Goal: Task Accomplishment & Management: Use online tool/utility

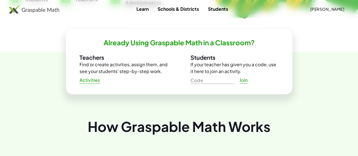
scroll to position [167, 0]
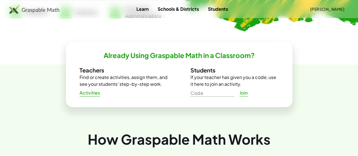
click at [92, 94] on span "Activities" at bounding box center [90, 93] width 21 height 6
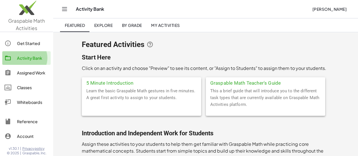
click at [31, 58] on div "Activity Bank" at bounding box center [32, 58] width 31 height 7
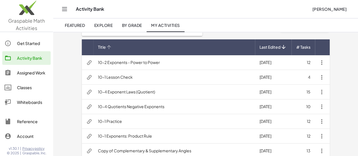
scroll to position [47, 0]
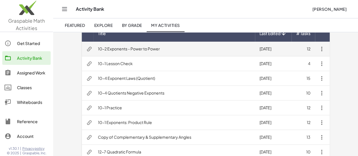
click at [132, 50] on td "10-2 Exponents - Power to Power" at bounding box center [175, 49] width 162 height 15
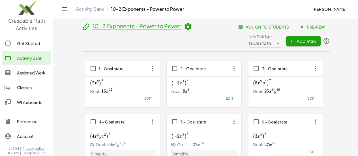
click at [301, 29] on span "Preview" at bounding box center [313, 26] width 25 height 5
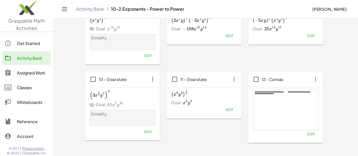
scroll to position [218, 0]
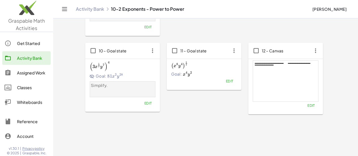
click at [304, 102] on button "Edit" at bounding box center [311, 106] width 14 height 8
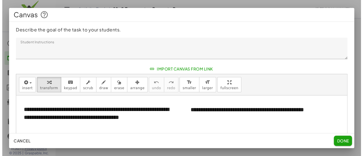
scroll to position [0, 0]
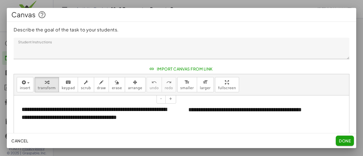
click at [37, 107] on div "**********" at bounding box center [97, 113] width 162 height 27
click at [24, 108] on div "**********" at bounding box center [97, 113] width 162 height 27
click at [22, 107] on div "**********" at bounding box center [97, 113] width 162 height 27
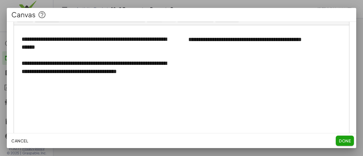
scroll to position [62, 0]
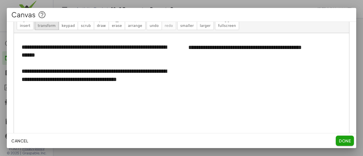
click at [260, 75] on div at bounding box center [181, 95] width 335 height 125
click at [247, 47] on div "**********" at bounding box center [262, 48] width 158 height 20
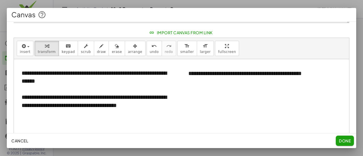
scroll to position [15, 0]
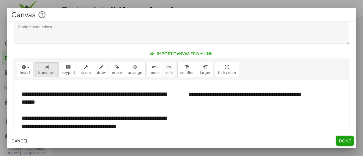
click at [287, 132] on div at bounding box center [181, 142] width 335 height 125
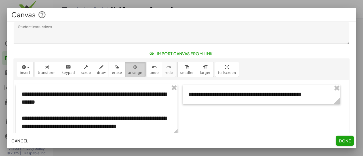
click at [128, 71] on span "arrange" at bounding box center [135, 73] width 14 height 4
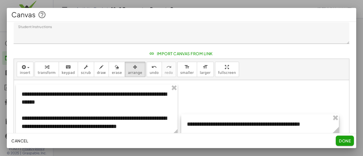
drag, startPoint x: 235, startPoint y: 95, endPoint x: 234, endPoint y: 124, distance: 29.8
click at [234, 124] on div at bounding box center [260, 124] width 158 height 20
click at [247, 105] on div at bounding box center [181, 142] width 335 height 125
click at [24, 67] on icon "button" at bounding box center [23, 67] width 5 height 7
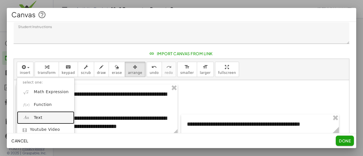
click at [41, 115] on link "Text" at bounding box center [45, 117] width 57 height 13
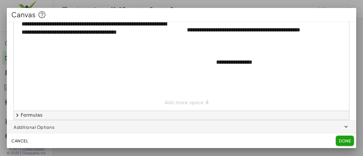
scroll to position [62, 0]
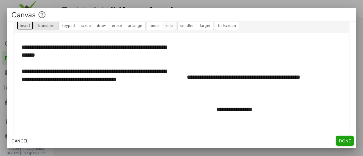
click at [25, 26] on span "insert" at bounding box center [25, 26] width 10 height 4
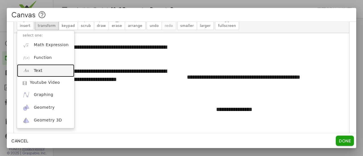
click at [46, 65] on link "Text" at bounding box center [45, 70] width 57 height 13
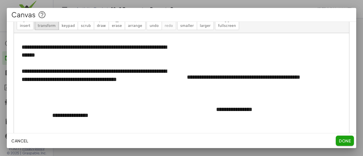
click at [158, 111] on div at bounding box center [181, 95] width 335 height 125
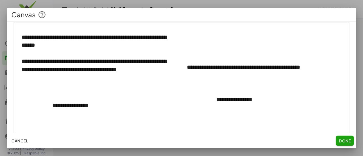
scroll to position [110, 0]
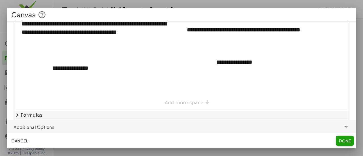
click at [342, 142] on span "Done" at bounding box center [345, 140] width 12 height 5
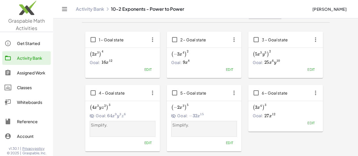
scroll to position [0, 0]
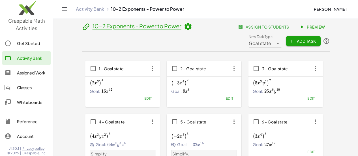
click at [301, 29] on span "Preview" at bounding box center [313, 26] width 25 height 5
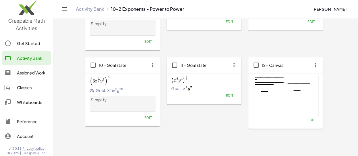
scroll to position [218, 0]
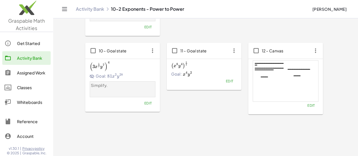
click at [307, 103] on span "Edit" at bounding box center [311, 105] width 8 height 4
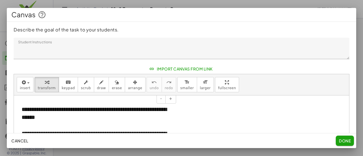
scroll to position [47, 0]
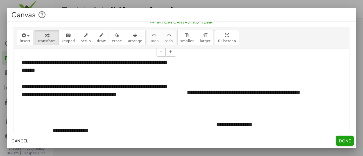
click at [116, 77] on div at bounding box center [97, 79] width 150 height 8
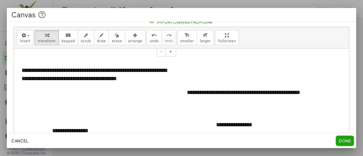
click at [22, 71] on div "**********" at bounding box center [97, 71] width 162 height 36
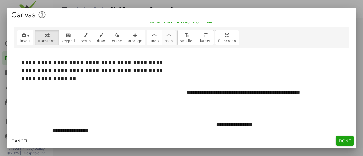
click at [278, 34] on div "insert select one: Math Expression Function Text Youtube Video Graphing Geometr…" at bounding box center [181, 37] width 335 height 21
click at [347, 145] on button "Done" at bounding box center [345, 141] width 18 height 10
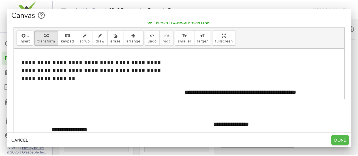
scroll to position [218, 0]
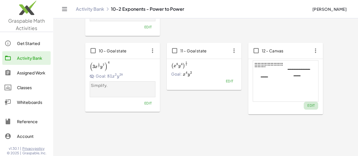
click at [307, 103] on span "Edit" at bounding box center [311, 105] width 8 height 4
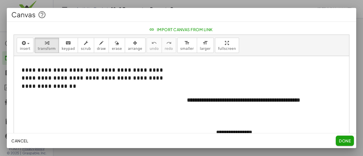
scroll to position [47, 0]
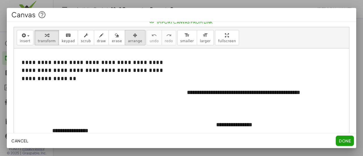
click at [133, 34] on icon "button" at bounding box center [135, 35] width 4 height 7
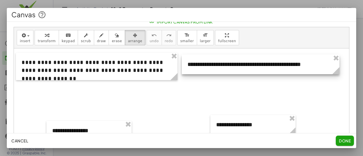
drag, startPoint x: 233, startPoint y: 94, endPoint x: 234, endPoint y: 65, distance: 28.1
click at [234, 65] on div at bounding box center [261, 65] width 158 height 20
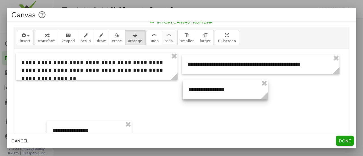
drag, startPoint x: 240, startPoint y: 125, endPoint x: 213, endPoint y: 90, distance: 44.8
click at [213, 90] on div at bounding box center [225, 90] width 85 height 20
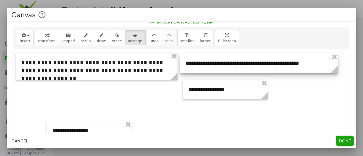
click at [229, 64] on div at bounding box center [259, 64] width 158 height 20
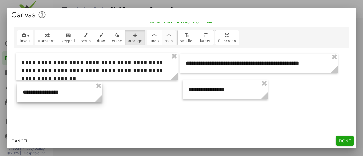
drag, startPoint x: 84, startPoint y: 128, endPoint x: 54, endPoint y: 90, distance: 48.5
click at [54, 90] on div at bounding box center [59, 92] width 85 height 20
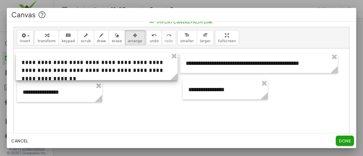
click at [154, 73] on div at bounding box center [97, 66] width 162 height 27
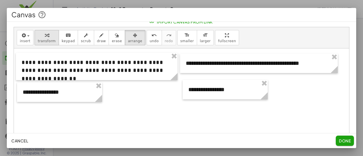
click at [41, 36] on div "button" at bounding box center [47, 35] width 18 height 7
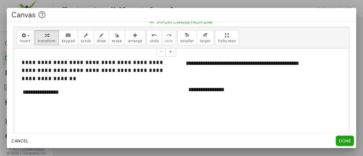
click at [163, 72] on span "**********" at bounding box center [93, 71] width 142 height 22
click at [344, 143] on span "Done" at bounding box center [345, 140] width 12 height 5
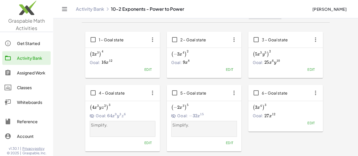
scroll to position [0, 0]
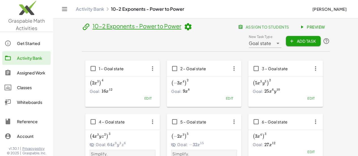
click at [93, 11] on link "Activity Bank" at bounding box center [90, 9] width 28 height 6
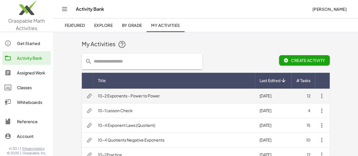
click at [135, 94] on td "10-2 Exponents - Power to Power" at bounding box center [175, 96] width 162 height 15
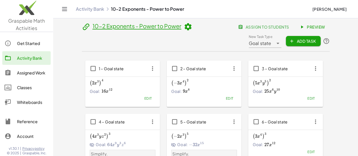
click at [239, 29] on span "assign to students" at bounding box center [264, 26] width 50 height 5
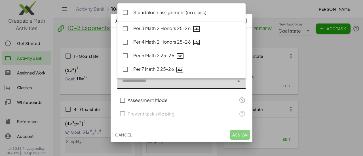
click at [168, 82] on div at bounding box center [175, 81] width 117 height 16
type input "**********"
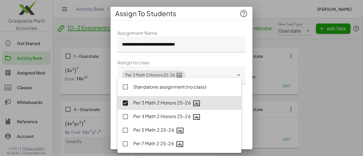
click at [237, 56] on form "**********" at bounding box center [181, 105] width 128 height 151
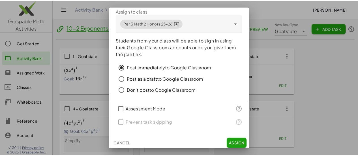
scroll to position [53, 0]
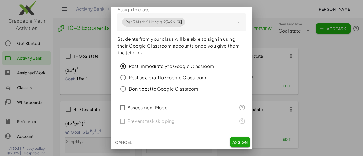
click at [237, 140] on span "Assign" at bounding box center [240, 142] width 16 height 5
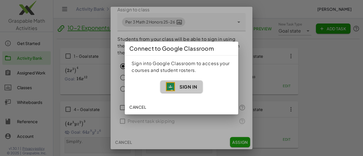
click at [178, 89] on span "Sign In" at bounding box center [181, 86] width 31 height 9
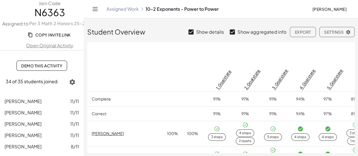
click at [127, 9] on link "Assigned Work" at bounding box center [123, 9] width 32 height 6
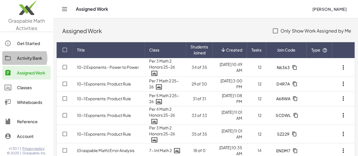
click at [31, 61] on link "Activity Bank" at bounding box center [26, 58] width 48 height 14
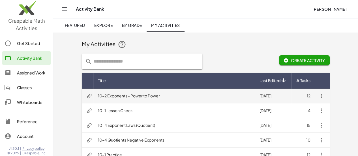
click at [124, 96] on td "10-2 Exponents - Power to Power" at bounding box center [175, 96] width 162 height 15
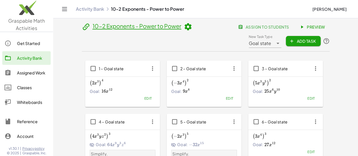
click at [239, 28] on span "assign to students" at bounding box center [264, 26] width 50 height 5
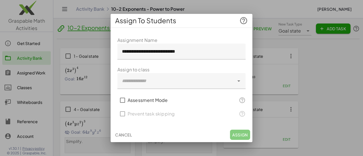
click at [189, 77] on div at bounding box center [175, 81] width 117 height 16
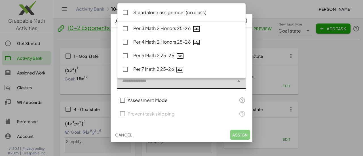
click at [165, 42] on div "Per 4 Math 2 Honors 25-26" at bounding box center [187, 42] width 108 height 7
type input "**********"
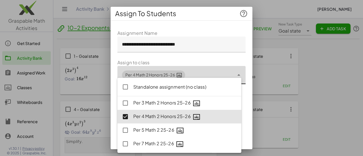
click at [217, 60] on form "**********" at bounding box center [181, 105] width 128 height 151
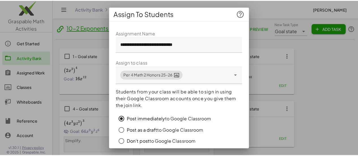
scroll to position [53, 0]
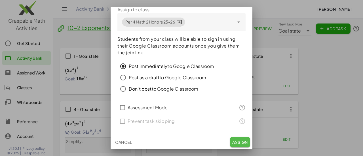
click at [234, 141] on span "Assign" at bounding box center [240, 142] width 16 height 5
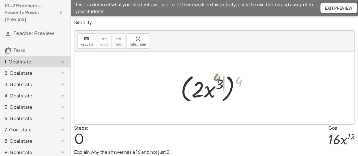
drag, startPoint x: 239, startPoint y: 80, endPoint x: 217, endPoint y: 78, distance: 22.2
click at [217, 78] on div at bounding box center [216, 88] width 77 height 33
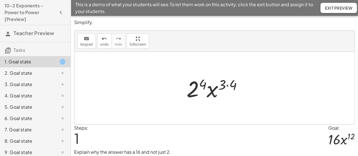
click at [226, 85] on div at bounding box center [217, 88] width 66 height 29
click at [205, 85] on div at bounding box center [216, 88] width 59 height 29
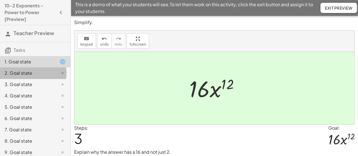
click at [25, 75] on div "2. Goal state" at bounding box center [28, 73] width 46 height 7
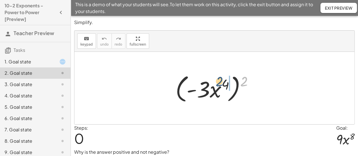
drag, startPoint x: 246, startPoint y: 83, endPoint x: 219, endPoint y: 84, distance: 26.4
click at [219, 84] on div at bounding box center [217, 88] width 88 height 33
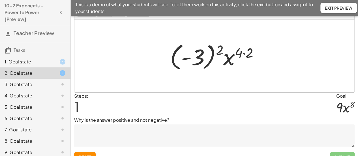
scroll to position [41, 0]
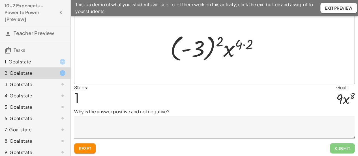
click at [211, 50] on div at bounding box center [216, 47] width 99 height 31
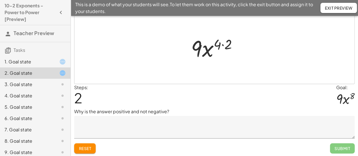
click at [222, 45] on div at bounding box center [216, 47] width 56 height 29
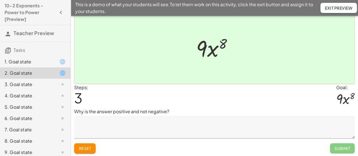
click at [28, 79] on div "1. Goal state" at bounding box center [35, 84] width 71 height 11
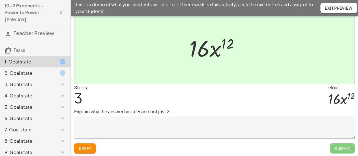
click at [14, 75] on div "2. Goal state" at bounding box center [28, 73] width 46 height 7
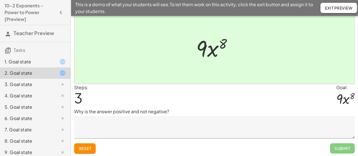
click at [19, 101] on div "3. Goal state" at bounding box center [35, 106] width 71 height 11
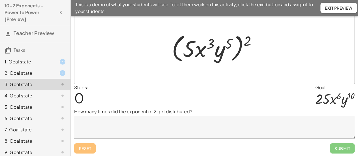
click at [249, 36] on div at bounding box center [216, 47] width 95 height 33
drag, startPoint x: 250, startPoint y: 39, endPoint x: 216, endPoint y: 37, distance: 34.0
click at [216, 37] on div at bounding box center [216, 47] width 95 height 33
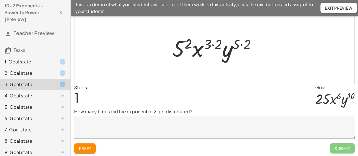
click at [29, 98] on div "4. Goal state" at bounding box center [28, 95] width 46 height 7
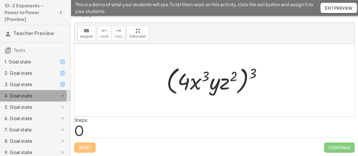
scroll to position [7, 0]
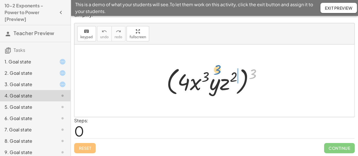
drag, startPoint x: 253, startPoint y: 72, endPoint x: 215, endPoint y: 69, distance: 37.8
click at [215, 69] on div at bounding box center [217, 81] width 106 height 33
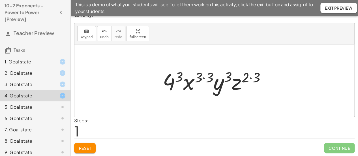
click at [24, 110] on div "5. Goal state" at bounding box center [28, 107] width 46 height 7
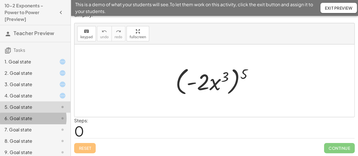
click at [26, 118] on div "6. Goal state" at bounding box center [28, 118] width 46 height 7
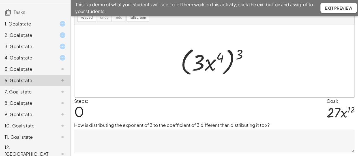
scroll to position [41, 0]
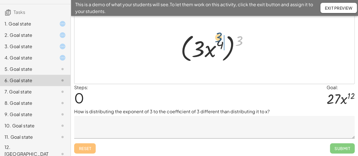
drag, startPoint x: 240, startPoint y: 41, endPoint x: 217, endPoint y: 39, distance: 22.7
click at [217, 39] on div at bounding box center [217, 47] width 78 height 33
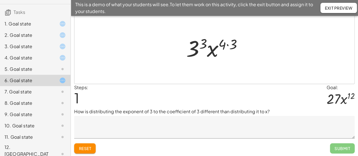
click at [20, 93] on div "7. Goal state" at bounding box center [28, 91] width 46 height 7
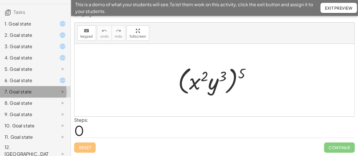
scroll to position [7, 0]
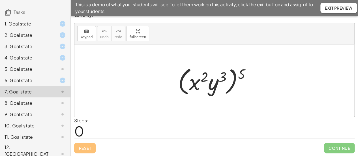
click at [21, 104] on div "8. Goal state" at bounding box center [28, 103] width 46 height 7
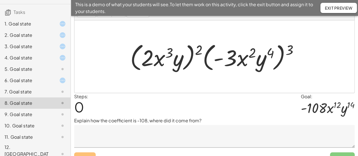
scroll to position [41, 0]
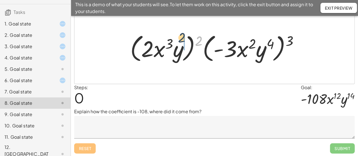
drag, startPoint x: 200, startPoint y: 43, endPoint x: 175, endPoint y: 43, distance: 24.4
click at [175, 43] on div at bounding box center [217, 47] width 179 height 33
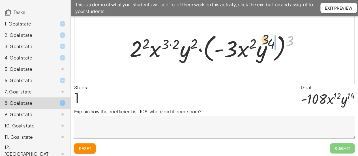
drag, startPoint x: 291, startPoint y: 41, endPoint x: 263, endPoint y: 41, distance: 28.3
click at [263, 41] on div at bounding box center [217, 47] width 180 height 33
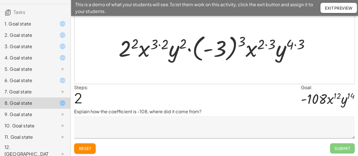
click at [245, 43] on div at bounding box center [217, 47] width 202 height 31
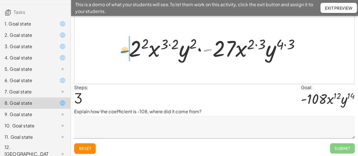
drag, startPoint x: 209, startPoint y: 50, endPoint x: 125, endPoint y: 51, distance: 83.3
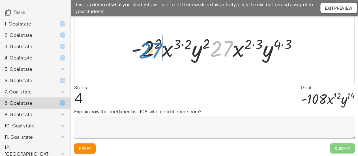
drag, startPoint x: 217, startPoint y: 52, endPoint x: 145, endPoint y: 54, distance: 71.2
click at [145, 54] on div at bounding box center [217, 47] width 176 height 29
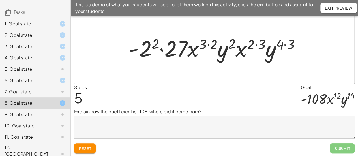
click at [157, 43] on div at bounding box center [217, 47] width 182 height 29
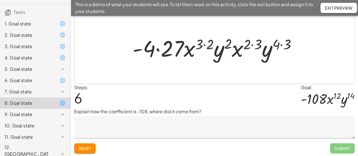
click at [157, 49] on div at bounding box center [217, 47] width 174 height 29
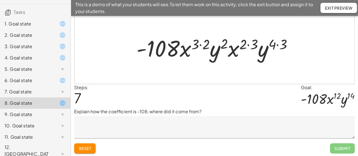
click at [201, 43] on div at bounding box center [217, 47] width 166 height 29
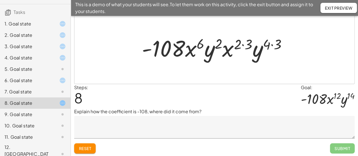
click at [243, 44] on div at bounding box center [216, 47] width 155 height 29
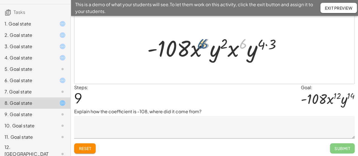
drag, startPoint x: 242, startPoint y: 46, endPoint x: 203, endPoint y: 46, distance: 38.8
click at [203, 46] on div at bounding box center [217, 47] width 145 height 29
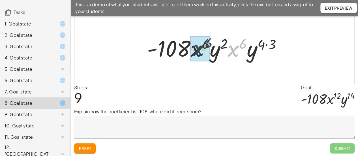
drag, startPoint x: 231, startPoint y: 52, endPoint x: 202, endPoint y: 51, distance: 28.9
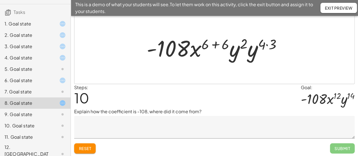
click at [217, 42] on div at bounding box center [217, 47] width 146 height 29
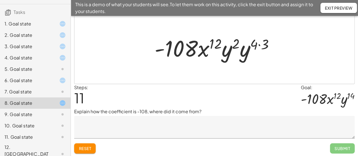
click at [260, 45] on div at bounding box center [217, 47] width 130 height 29
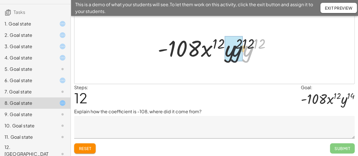
drag, startPoint x: 251, startPoint y: 51, endPoint x: 237, endPoint y: 51, distance: 14.5
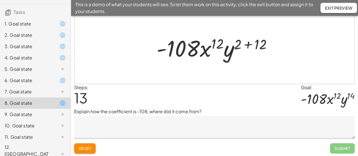
click at [248, 43] on div at bounding box center [217, 47] width 126 height 29
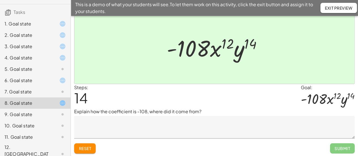
click at [25, 114] on div "9. Goal state" at bounding box center [28, 114] width 46 height 7
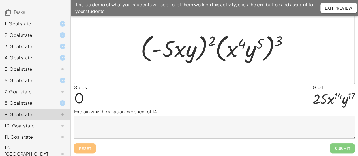
click at [213, 40] on div at bounding box center [217, 47] width 158 height 33
drag, startPoint x: 210, startPoint y: 43, endPoint x: 200, endPoint y: 42, distance: 10.6
click at [200, 42] on div at bounding box center [217, 47] width 158 height 33
drag, startPoint x: 211, startPoint y: 42, endPoint x: 185, endPoint y: 45, distance: 26.0
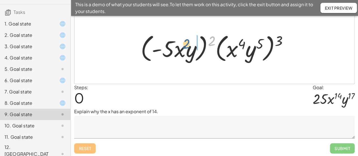
click at [185, 45] on div at bounding box center [217, 47] width 158 height 33
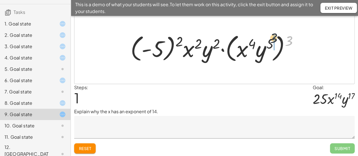
drag, startPoint x: 290, startPoint y: 37, endPoint x: 269, endPoint y: 36, distance: 21.3
click at [269, 36] on div at bounding box center [217, 47] width 178 height 33
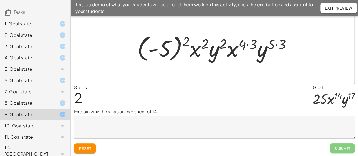
click at [178, 46] on div at bounding box center [217, 47] width 164 height 31
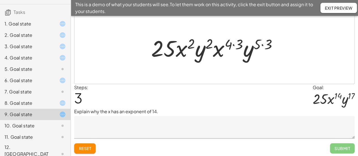
click at [233, 44] on div at bounding box center [216, 47] width 137 height 29
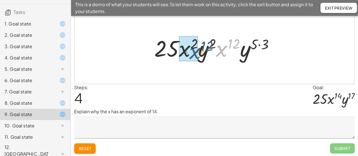
drag, startPoint x: 221, startPoint y: 50, endPoint x: 190, endPoint y: 52, distance: 31.0
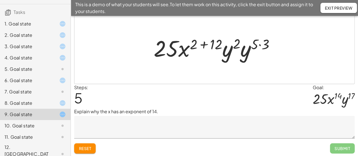
click at [205, 44] on div at bounding box center [216, 47] width 131 height 29
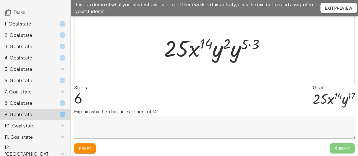
click at [251, 45] on div at bounding box center [216, 47] width 111 height 29
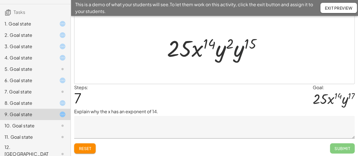
click at [243, 50] on div at bounding box center [216, 47] width 105 height 29
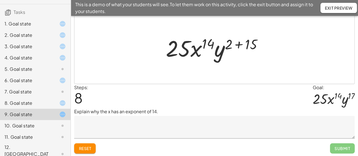
click at [237, 43] on div at bounding box center [216, 47] width 107 height 29
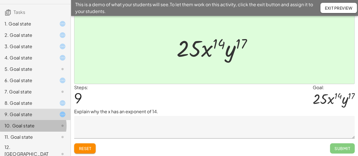
click at [20, 124] on div "10. Goal state" at bounding box center [28, 125] width 46 height 7
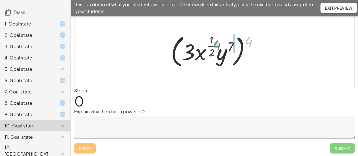
drag, startPoint x: 251, startPoint y: 39, endPoint x: 219, endPoint y: 43, distance: 31.9
click at [219, 43] on div at bounding box center [216, 50] width 97 height 37
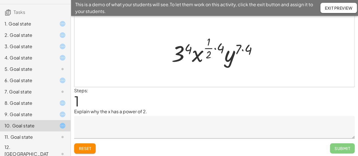
click at [215, 47] on div at bounding box center [217, 50] width 96 height 33
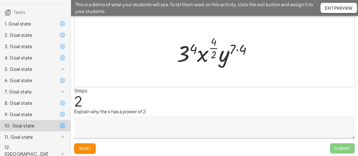
click at [215, 48] on div at bounding box center [216, 50] width 85 height 33
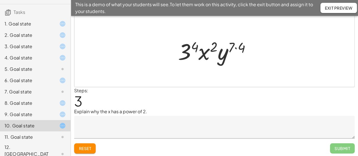
click at [236, 47] on div at bounding box center [216, 50] width 83 height 29
click at [188, 51] on div at bounding box center [216, 50] width 81 height 29
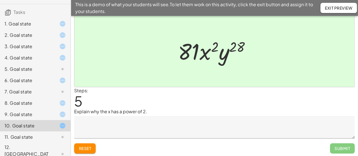
click at [29, 137] on div "11. Goal state" at bounding box center [28, 137] width 46 height 7
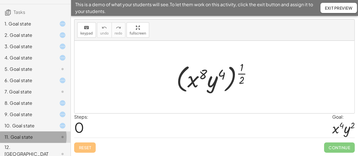
scroll to position [10, 0]
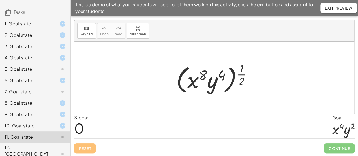
click at [24, 149] on div "12. [GEOGRAPHIC_DATA]" at bounding box center [28, 154] width 46 height 20
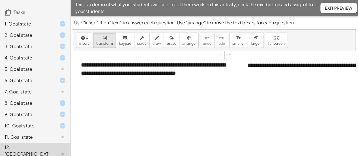
click at [183, 72] on div "**********" at bounding box center [156, 68] width 162 height 27
click at [206, 73] on div "**********" at bounding box center [156, 68] width 162 height 27
drag, startPoint x: 206, startPoint y: 73, endPoint x: 171, endPoint y: 72, distance: 34.9
click at [171, 72] on div "**********" at bounding box center [156, 68] width 162 height 27
click at [215, 73] on div "**********" at bounding box center [156, 68] width 162 height 27
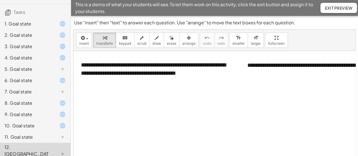
click at [305, 107] on div at bounding box center [237, 113] width 328 height 125
click at [206, 118] on div at bounding box center [237, 113] width 328 height 125
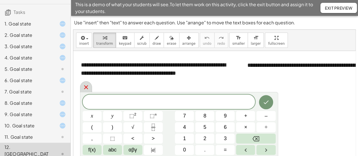
click at [84, 89] on icon at bounding box center [86, 87] width 7 height 7
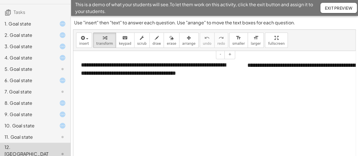
click at [83, 66] on div "**********" at bounding box center [156, 68] width 162 height 27
click at [337, 12] on button "Exit Preview" at bounding box center [339, 8] width 37 height 10
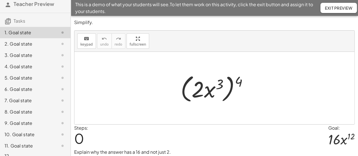
scroll to position [38, 0]
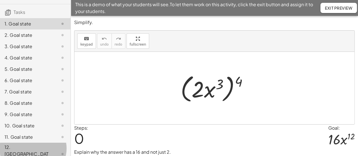
click at [26, 147] on div "12. [GEOGRAPHIC_DATA]" at bounding box center [28, 154] width 46 height 20
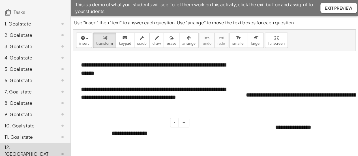
click at [144, 134] on div "**********" at bounding box center [148, 134] width 85 height 20
click at [144, 96] on div "**********" at bounding box center [156, 81] width 162 height 52
click at [154, 132] on div "**********" at bounding box center [148, 134] width 85 height 20
click at [328, 8] on span "Exit Preview" at bounding box center [338, 7] width 27 height 5
